Goal: Transaction & Acquisition: Purchase product/service

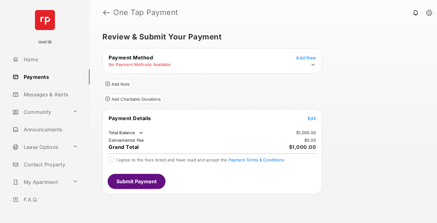
click at [312, 121] on span "Edit" at bounding box center [312, 118] width 8 height 5
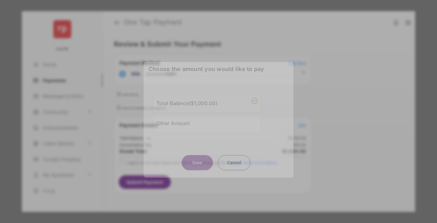
click at [207, 123] on div "Other Amount" at bounding box center [206, 122] width 101 height 11
type input "****"
click at [197, 166] on button "Save" at bounding box center [197, 162] width 31 height 15
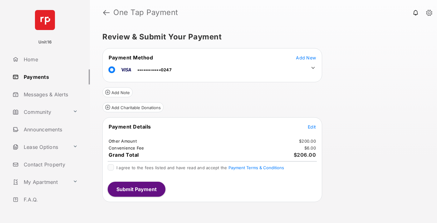
click at [313, 68] on icon at bounding box center [313, 68] width 6 height 6
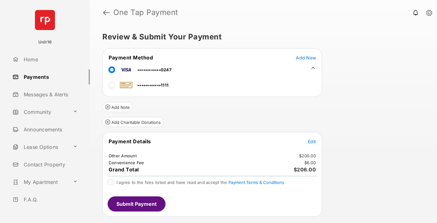
click at [312, 141] on span "Edit" at bounding box center [312, 141] width 8 height 5
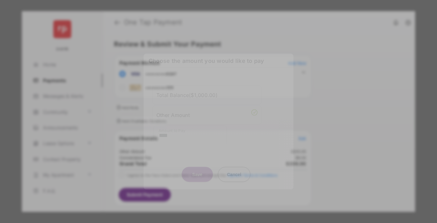
click at [197, 172] on button "Save" at bounding box center [197, 173] width 31 height 15
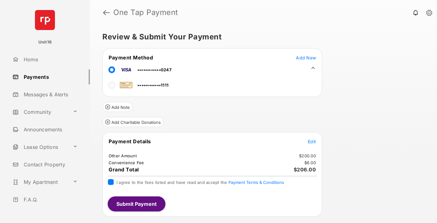
click at [136, 203] on button "Submit Payment" at bounding box center [137, 203] width 58 height 15
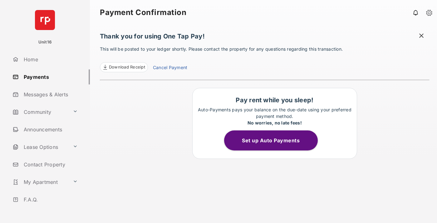
click at [170, 68] on link "Cancel Payment" at bounding box center [170, 68] width 34 height 8
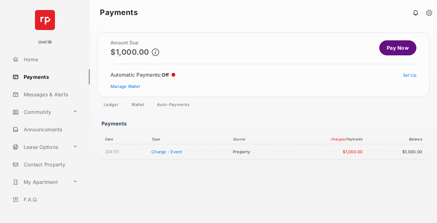
click at [125, 86] on link "Manage Wallet" at bounding box center [125, 86] width 29 height 5
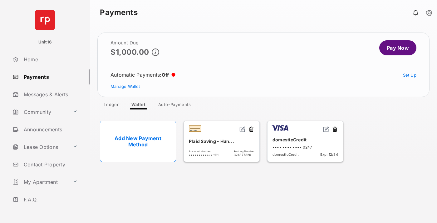
click at [335, 129] on button at bounding box center [335, 129] width 6 height 7
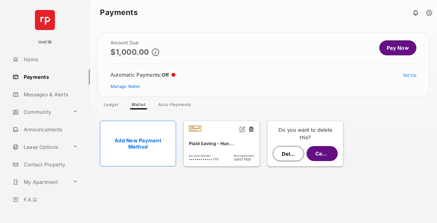
click at [289, 153] on button "Delete" at bounding box center [288, 153] width 31 height 15
